Goal: Task Accomplishment & Management: Use online tool/utility

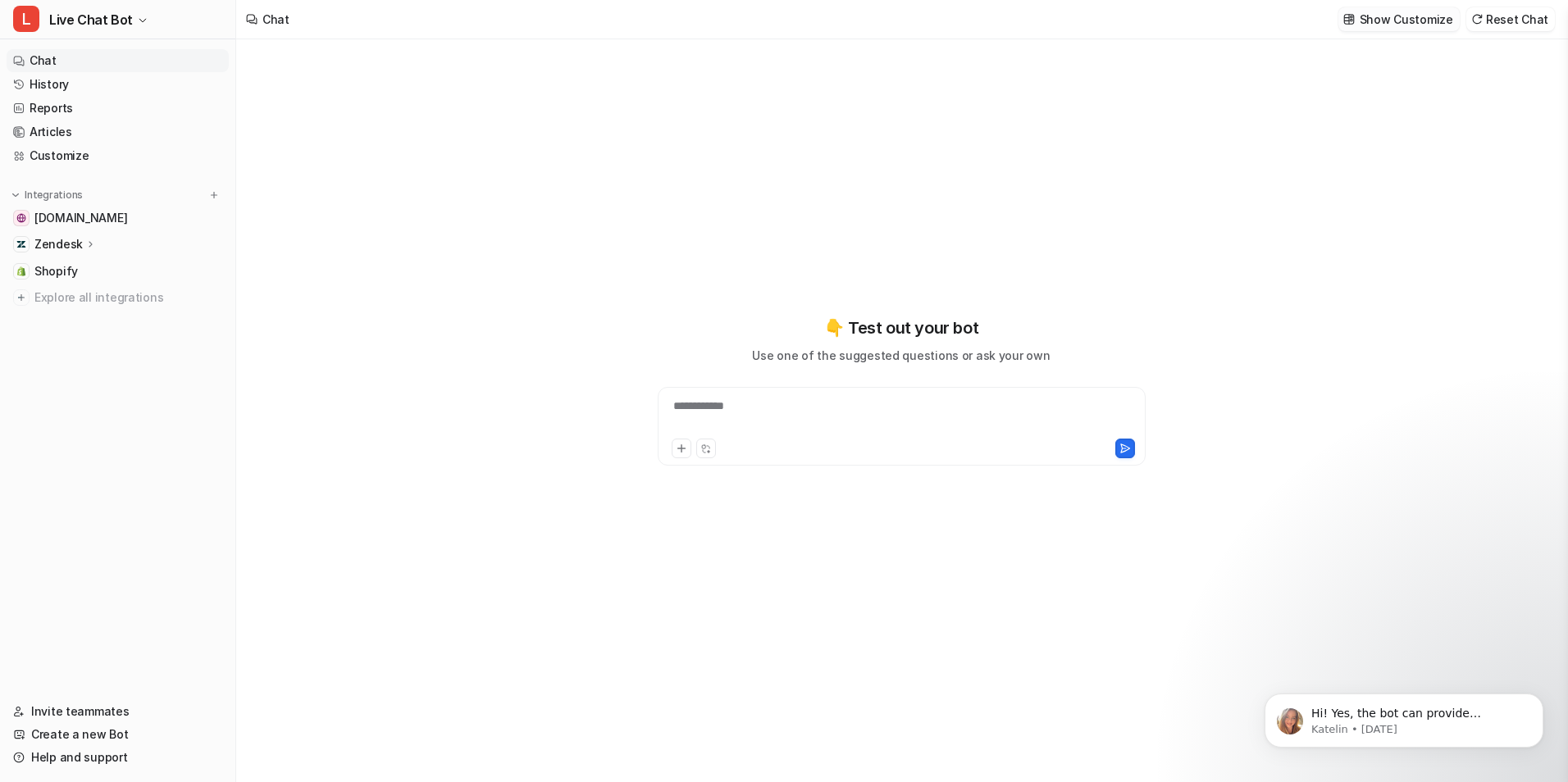
type textarea "**********"
click at [67, 155] on link "Customize" at bounding box center [117, 155] width 222 height 23
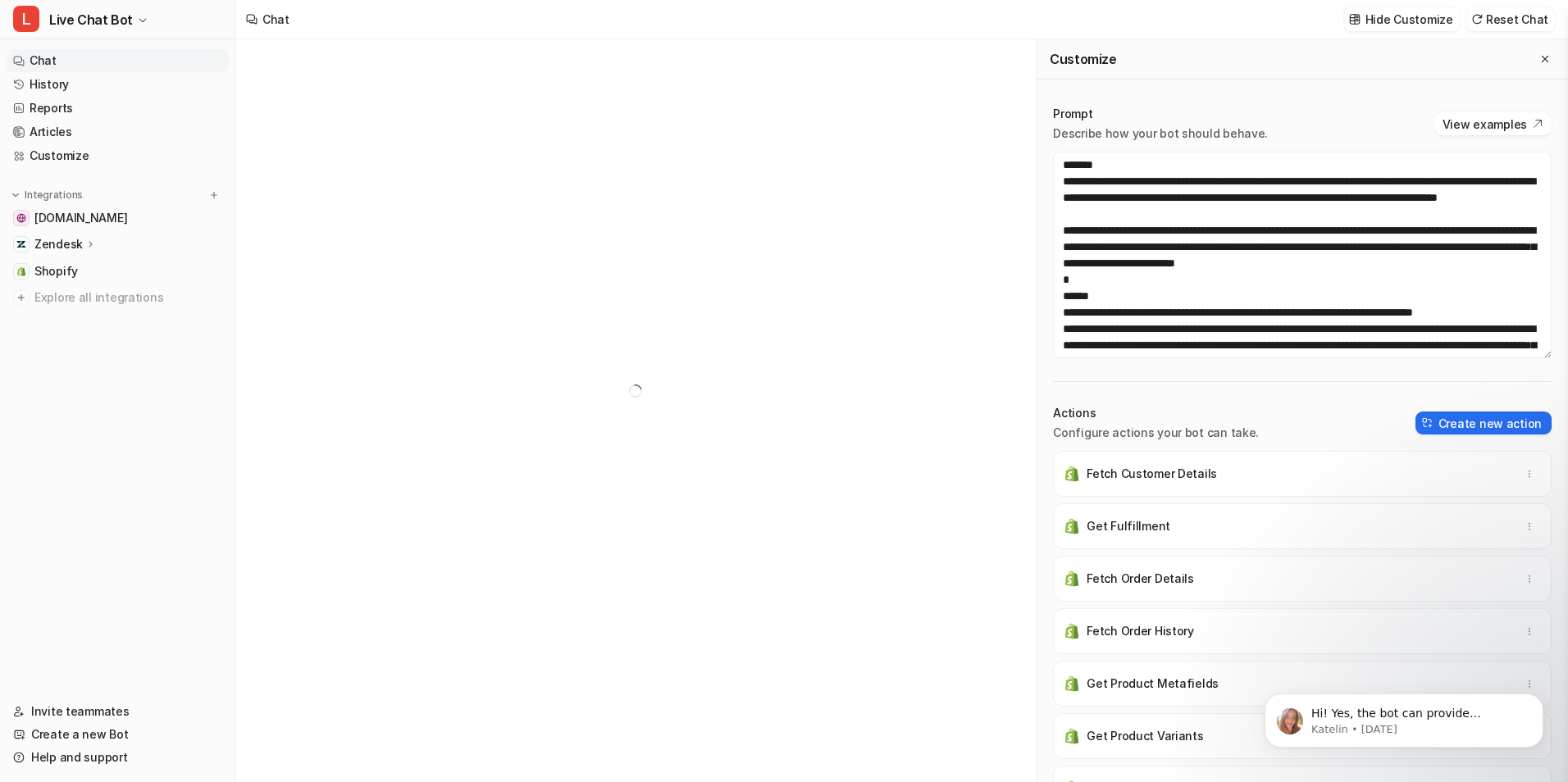
click at [1306, 386] on div "Prompt Describe how your bot should behave. View examples Actions Configure act…" at bounding box center [1302, 517] width 531 height 857
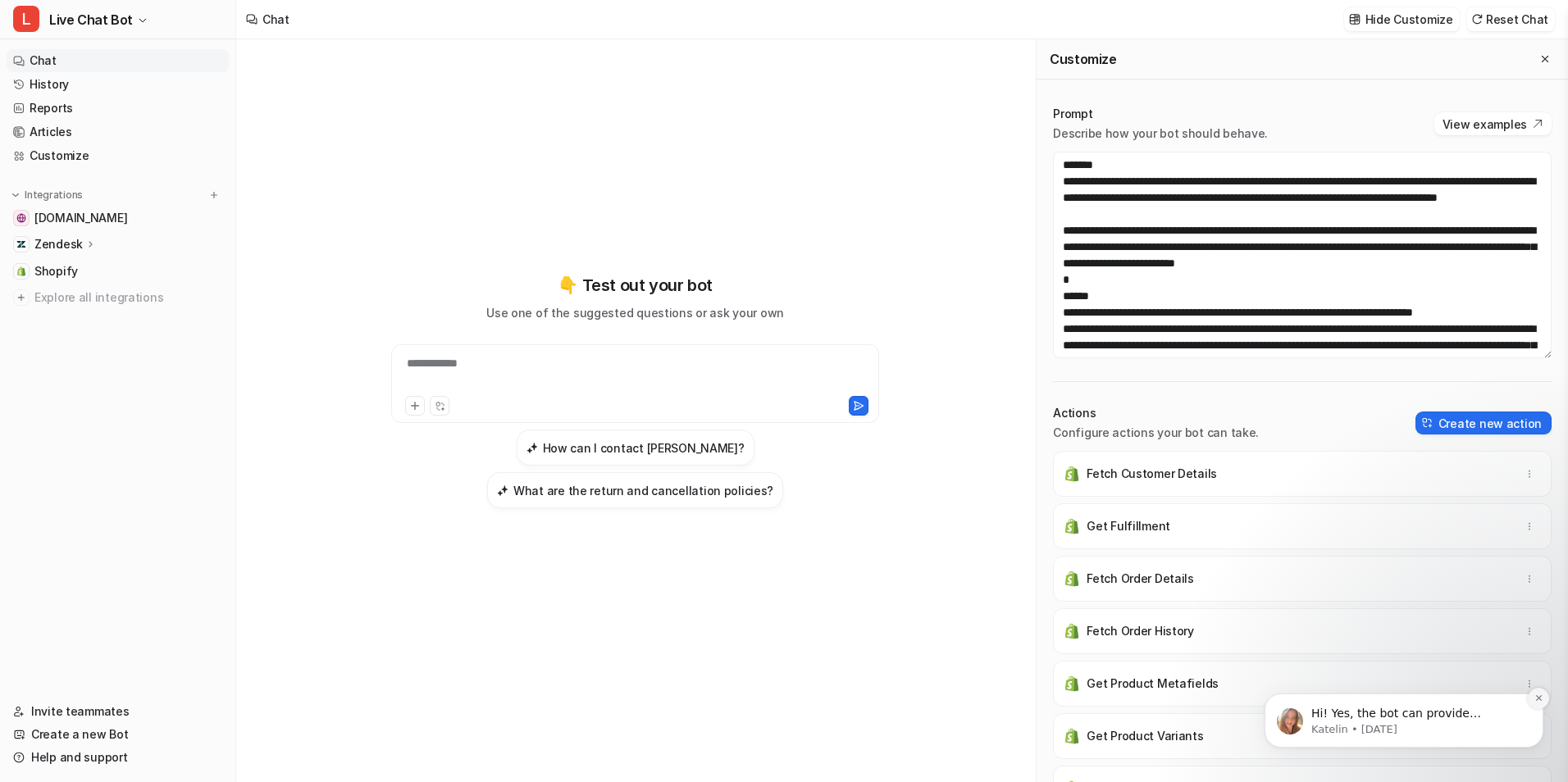
click at [1537, 702] on icon "Dismiss notification" at bounding box center [1539, 698] width 9 height 9
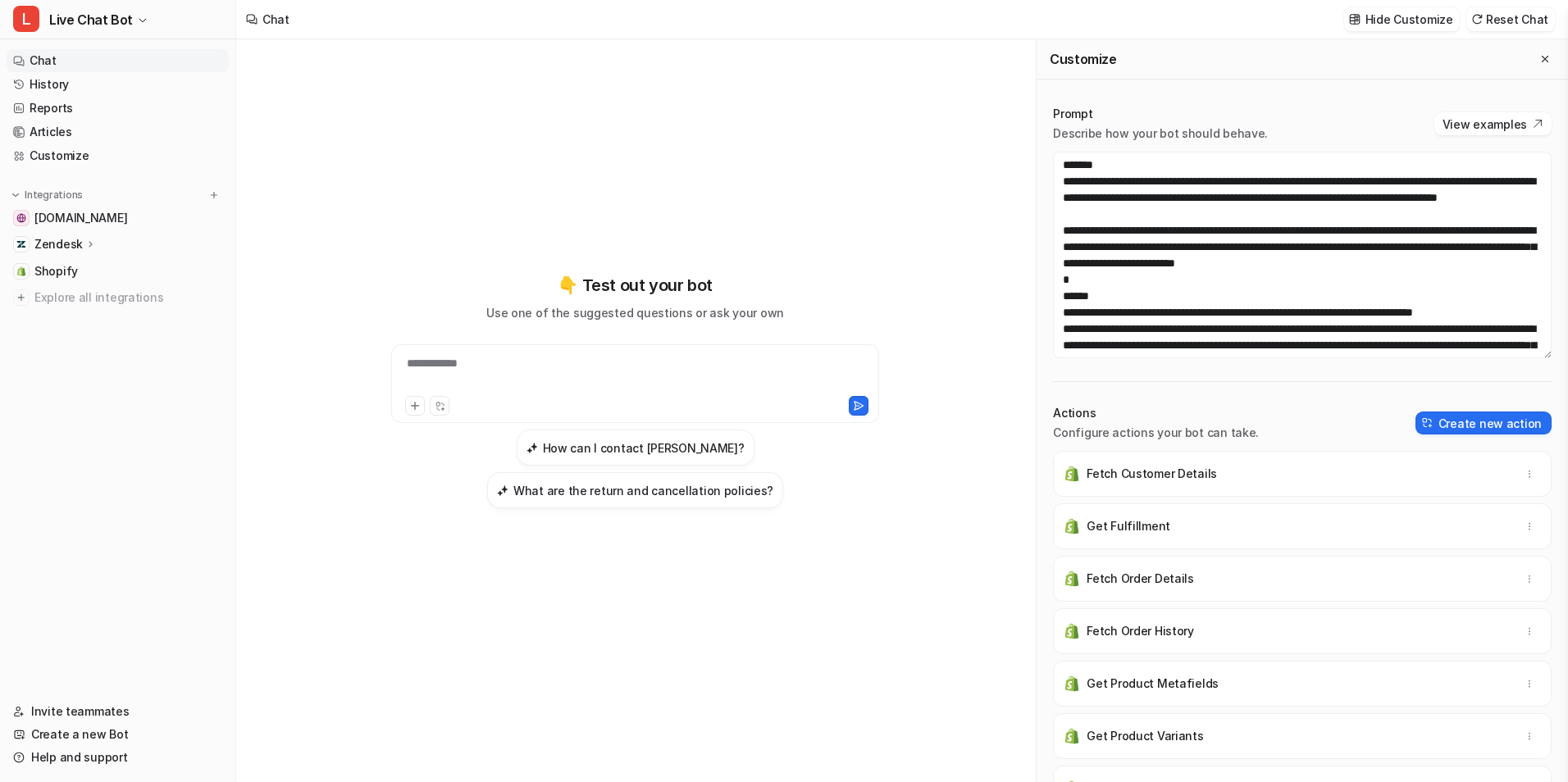
click at [1268, 416] on div "Actions Configure actions your bot can take. Create new action" at bounding box center [1302, 423] width 498 height 36
drag, startPoint x: 1269, startPoint y: 415, endPoint x: 1389, endPoint y: 353, distance: 135.1
